Goal: Complete application form: Complete application form

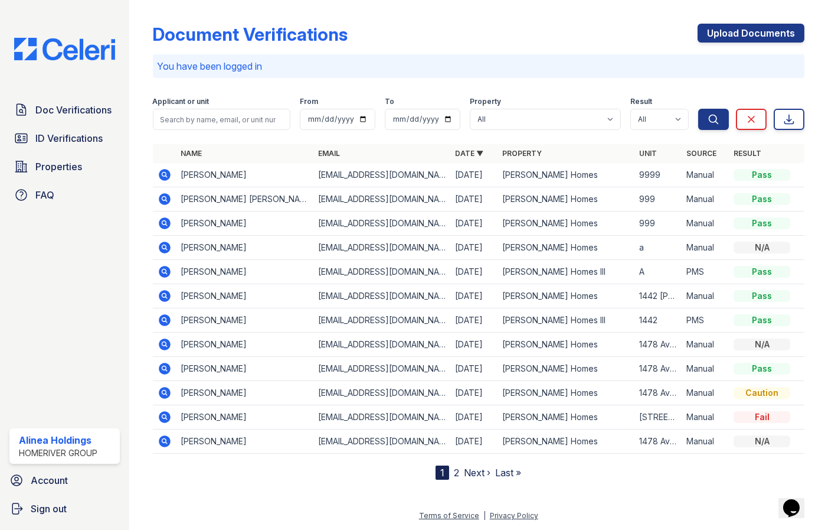
drag, startPoint x: 749, startPoint y: 32, endPoint x: 730, endPoint y: 57, distance: 31.6
click at [749, 32] on link "Upload Documents" at bounding box center [751, 33] width 107 height 19
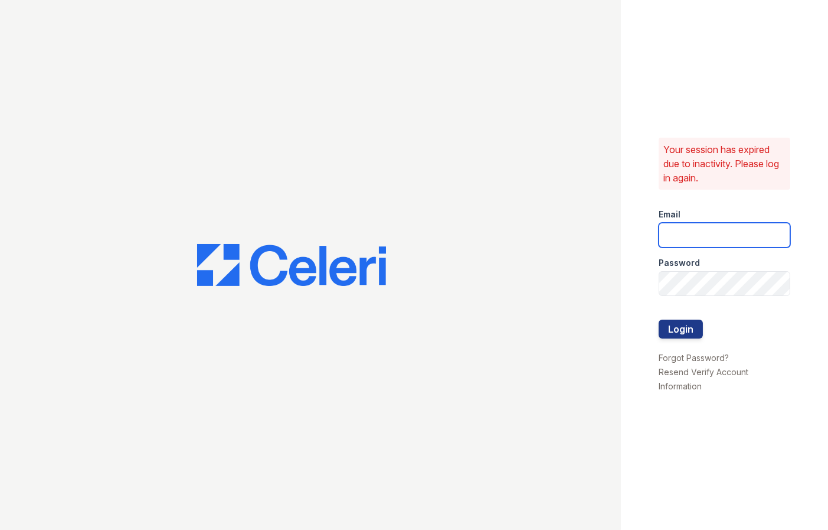
type input "[EMAIL_ADDRESS][DOMAIN_NAME]"
click at [690, 336] on button "Login" at bounding box center [681, 328] width 44 height 19
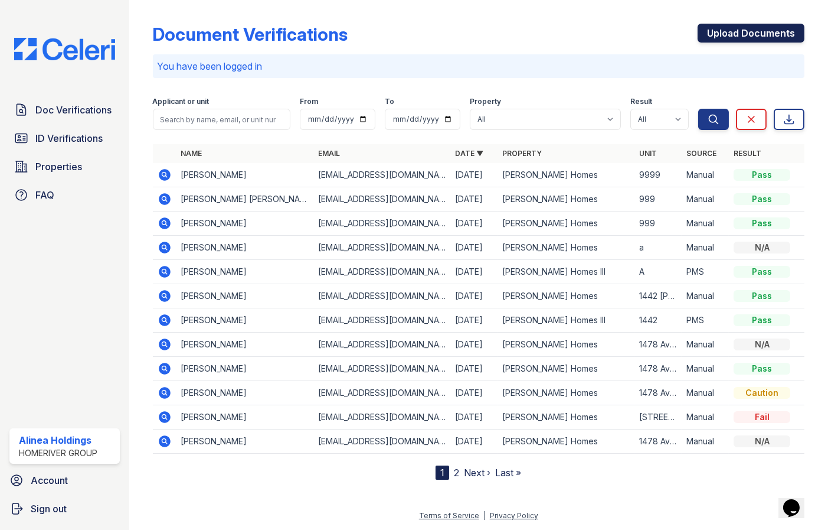
click at [782, 29] on link "Upload Documents" at bounding box center [751, 33] width 107 height 19
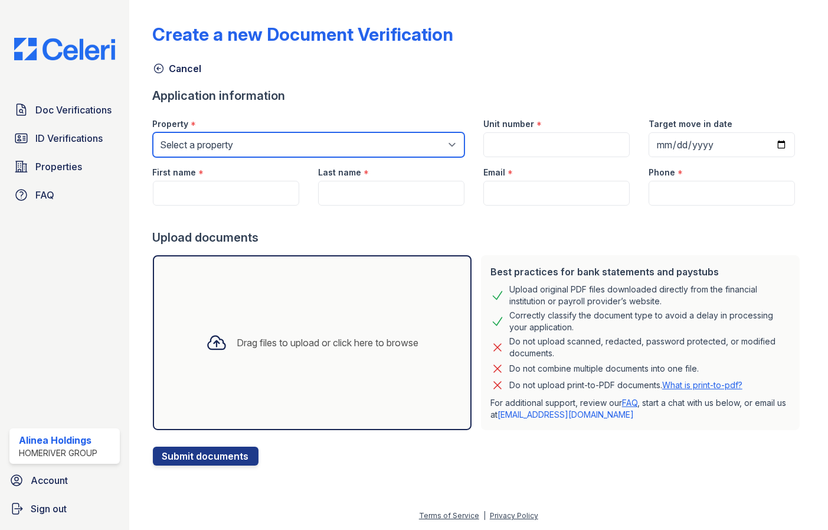
click at [269, 142] on select "Select a property [PERSON_NAME] Homes [PERSON_NAME] Homes II [PERSON_NAME] Home…" at bounding box center [309, 144] width 312 height 25
select select "4052"
click at [153, 132] on select "Select a property [PERSON_NAME] Homes [PERSON_NAME] Homes II [PERSON_NAME] Home…" at bounding box center [309, 144] width 312 height 25
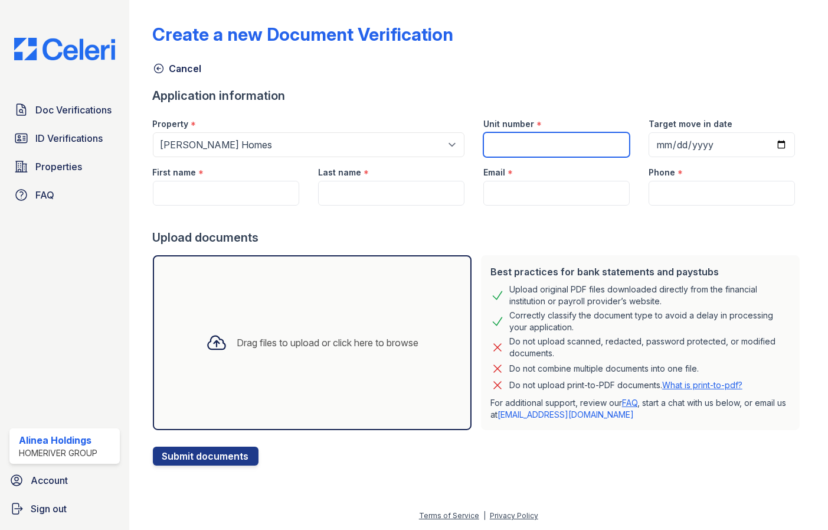
click at [528, 145] on input "Unit number" at bounding box center [557, 144] width 146 height 25
type input "9999"
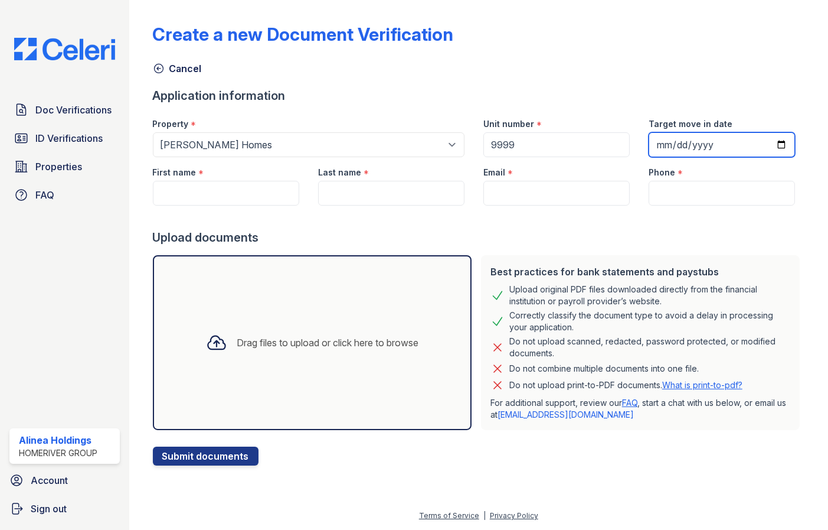
click at [749, 147] on input "Target move in date" at bounding box center [722, 144] width 146 height 25
click at [776, 141] on input "Target move in date" at bounding box center [722, 144] width 146 height 25
type input "[DATE]"
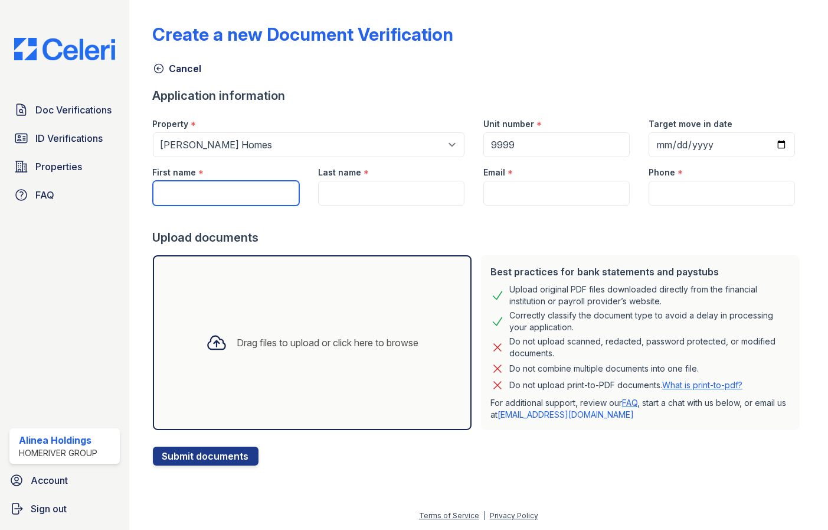
click at [227, 188] on input "First name" at bounding box center [226, 193] width 146 height 25
paste input "[PERSON_NAME]"
type input "[PERSON_NAME]"
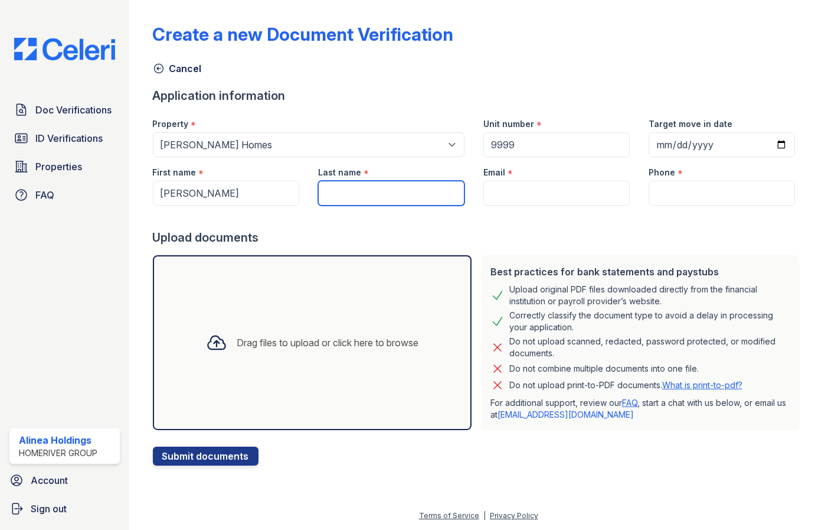
click at [387, 191] on input "Last name" at bounding box center [391, 193] width 146 height 25
paste input "[PERSON_NAME]"
type input "[PERSON_NAME]"
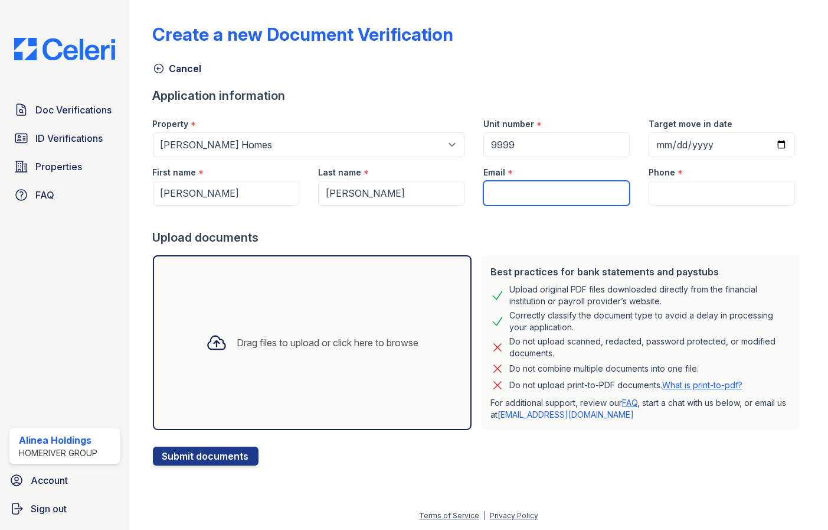
click at [539, 194] on input "Email" at bounding box center [557, 193] width 146 height 25
paste input "[EMAIL_ADDRESS][DOMAIN_NAME]"
type input "[EMAIL_ADDRESS][DOMAIN_NAME]"
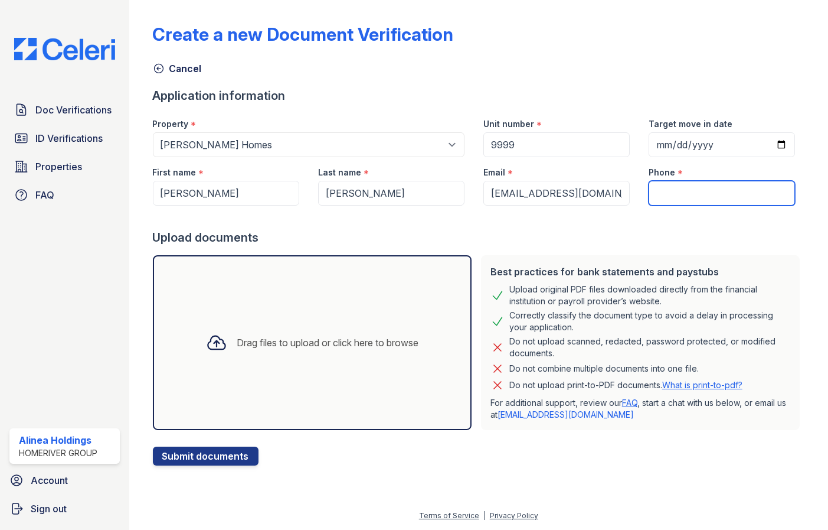
click at [719, 192] on input "Phone" at bounding box center [722, 193] width 146 height 25
paste input "[PHONE_NUMBER]"
type input "[PHONE_NUMBER]"
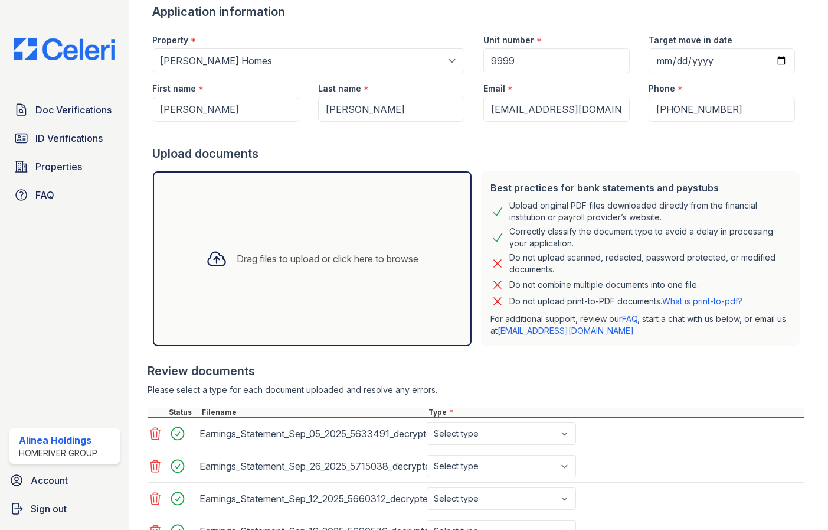
scroll to position [184, 0]
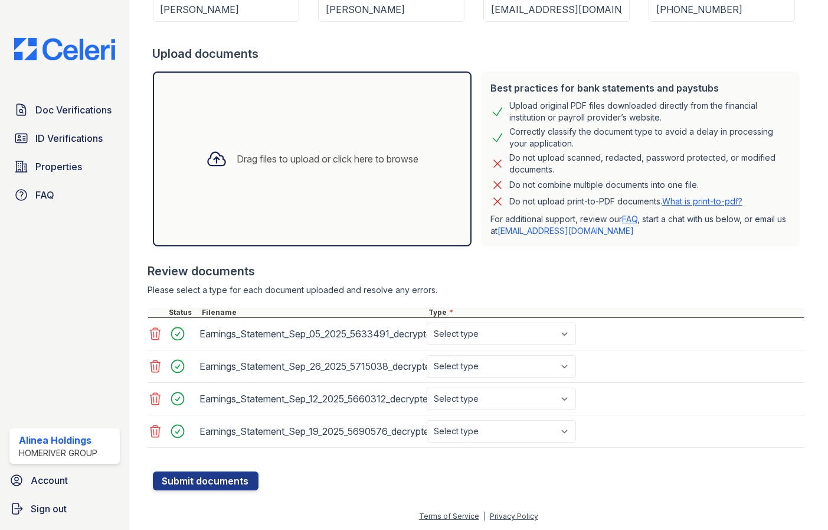
click at [455, 461] on div at bounding box center [479, 465] width 652 height 12
click at [501, 332] on select "Select type Paystub Bank Statement Offer Letter Tax Documents Benefit Award Let…" at bounding box center [501, 333] width 149 height 22
select select "paystub"
click at [427, 322] on select "Select type Paystub Bank Statement Offer Letter Tax Documents Benefit Award Let…" at bounding box center [501, 333] width 149 height 22
click at [500, 366] on select "Select type Paystub Bank Statement Offer Letter Tax Documents Benefit Award Let…" at bounding box center [501, 366] width 149 height 22
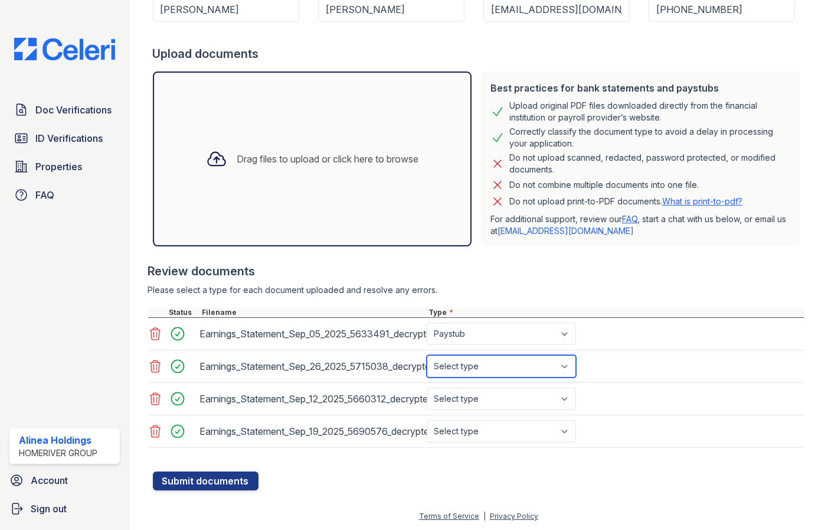
select select "paystub"
click at [427, 355] on select "Select type Paystub Bank Statement Offer Letter Tax Documents Benefit Award Let…" at bounding box center [501, 366] width 149 height 22
drag, startPoint x: 488, startPoint y: 394, endPoint x: 484, endPoint y: 399, distance: 6.3
click at [488, 394] on select "Select type Paystub Bank Statement Offer Letter Tax Documents Benefit Award Let…" at bounding box center [501, 398] width 149 height 22
select select "paystub"
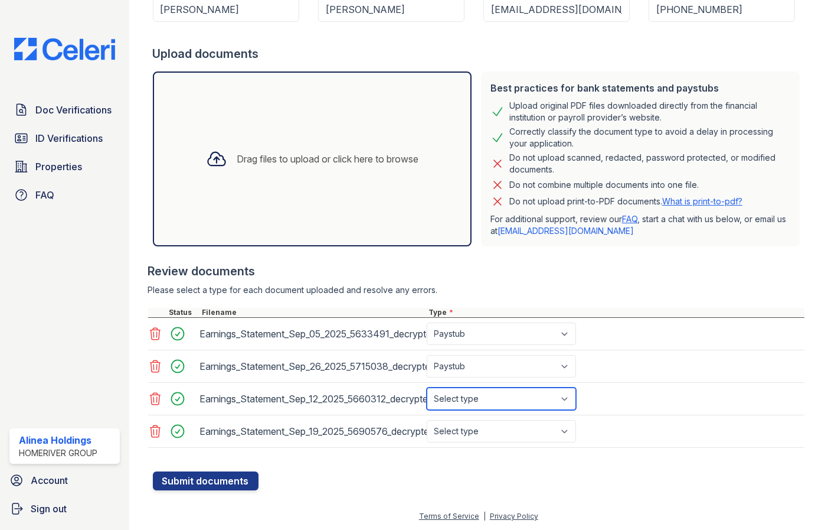
click at [427, 387] on select "Select type Paystub Bank Statement Offer Letter Tax Documents Benefit Award Let…" at bounding box center [501, 398] width 149 height 22
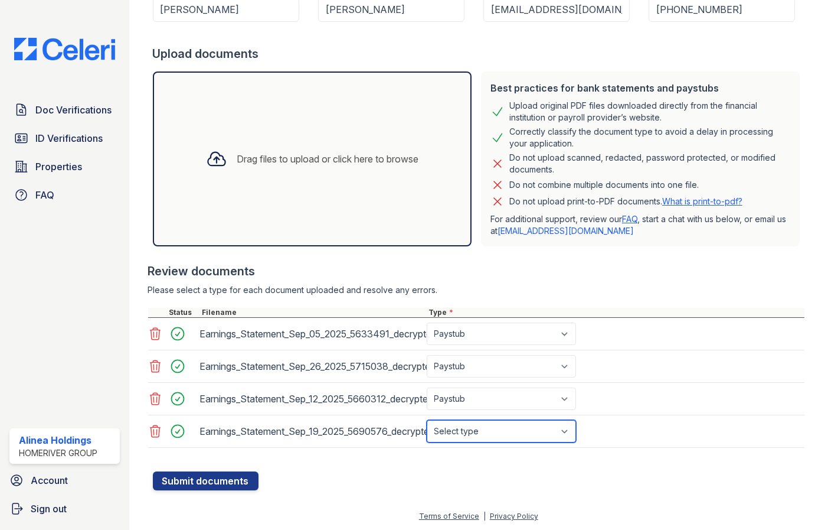
click at [466, 423] on select "Select type Paystub Bank Statement Offer Letter Tax Documents Benefit Award Let…" at bounding box center [501, 431] width 149 height 22
select select "paystub"
click at [427, 420] on select "Select type Paystub Bank Statement Offer Letter Tax Documents Benefit Award Let…" at bounding box center [501, 431] width 149 height 22
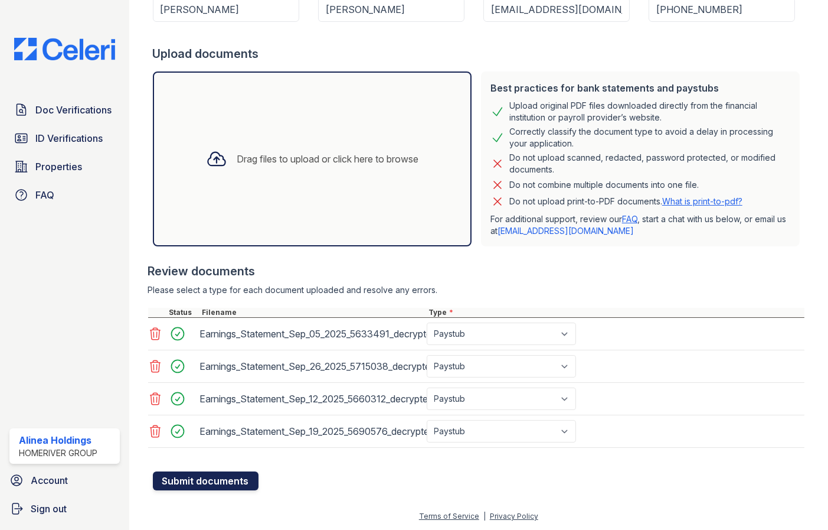
click at [228, 476] on button "Submit documents" at bounding box center [206, 480] width 106 height 19
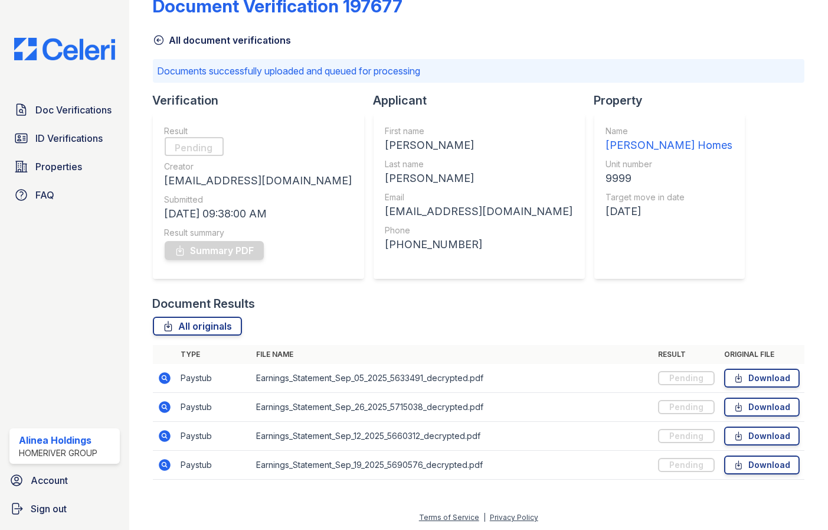
scroll to position [30, 0]
